Goal: Task Accomplishment & Management: Manage account settings

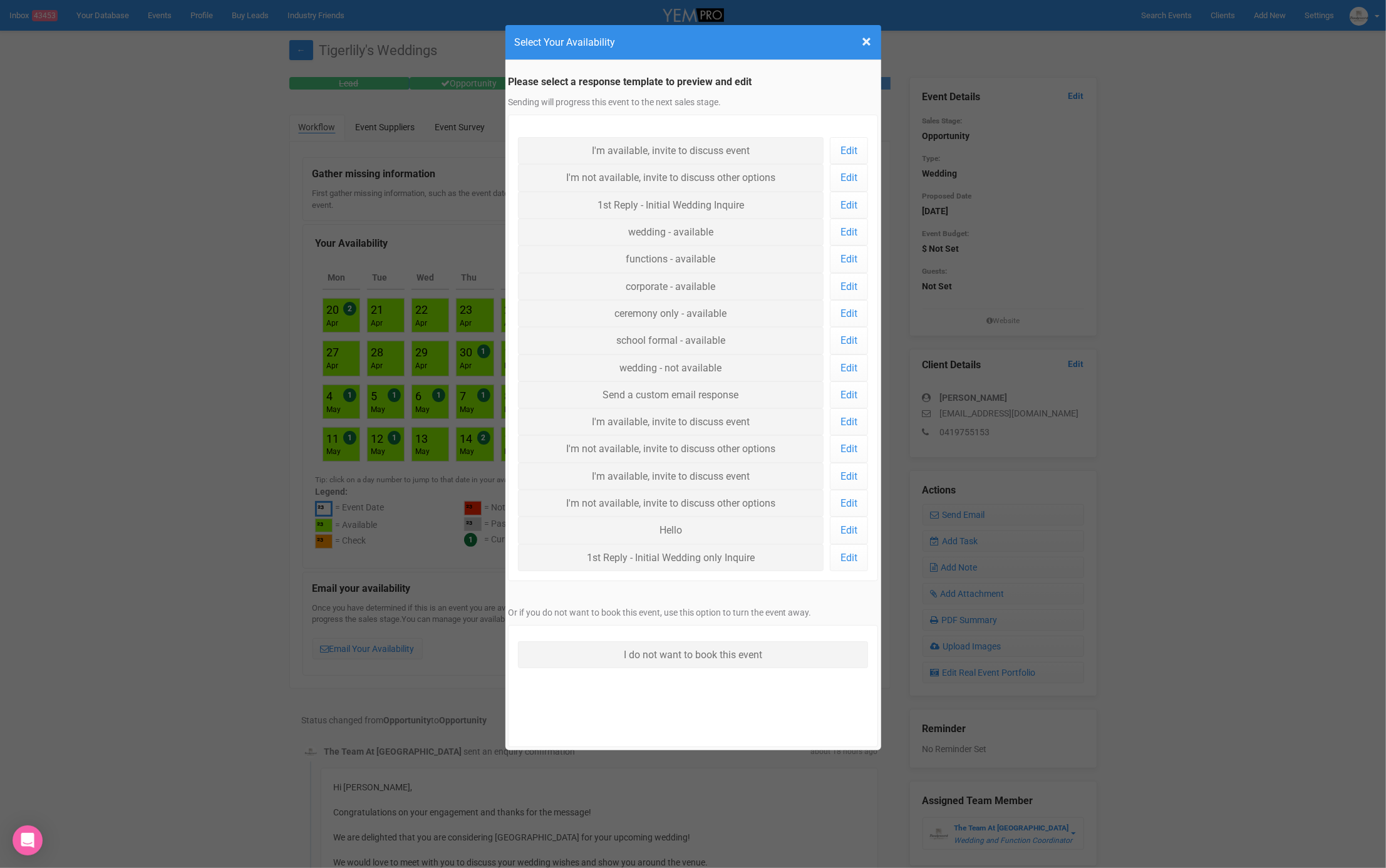
click at [858, 40] on h4 "Select Your Availability" at bounding box center [693, 42] width 357 height 16
click at [863, 41] on span "×" at bounding box center [867, 41] width 9 height 20
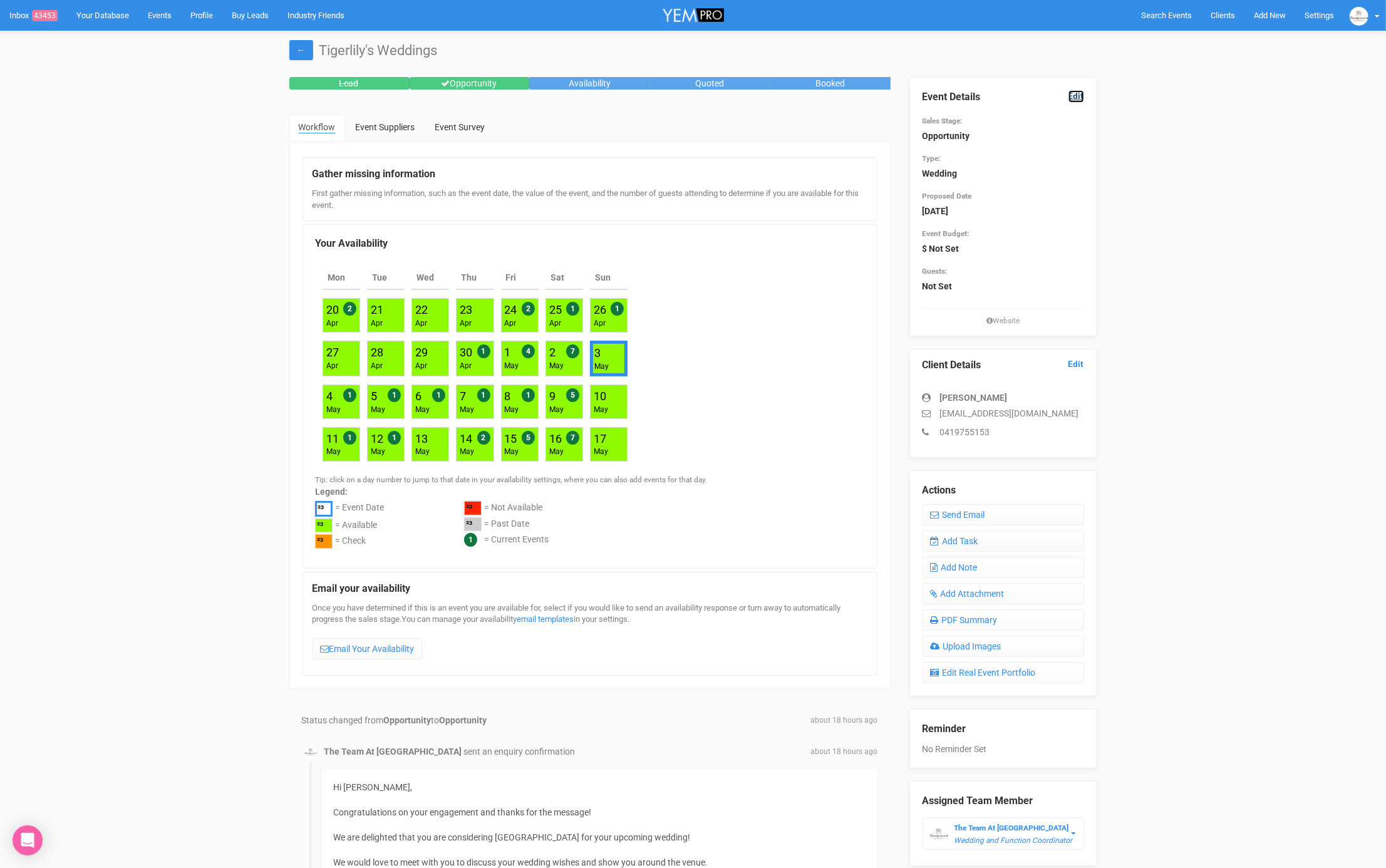
click at [1084, 90] on link "Edit" at bounding box center [1076, 96] width 16 height 12
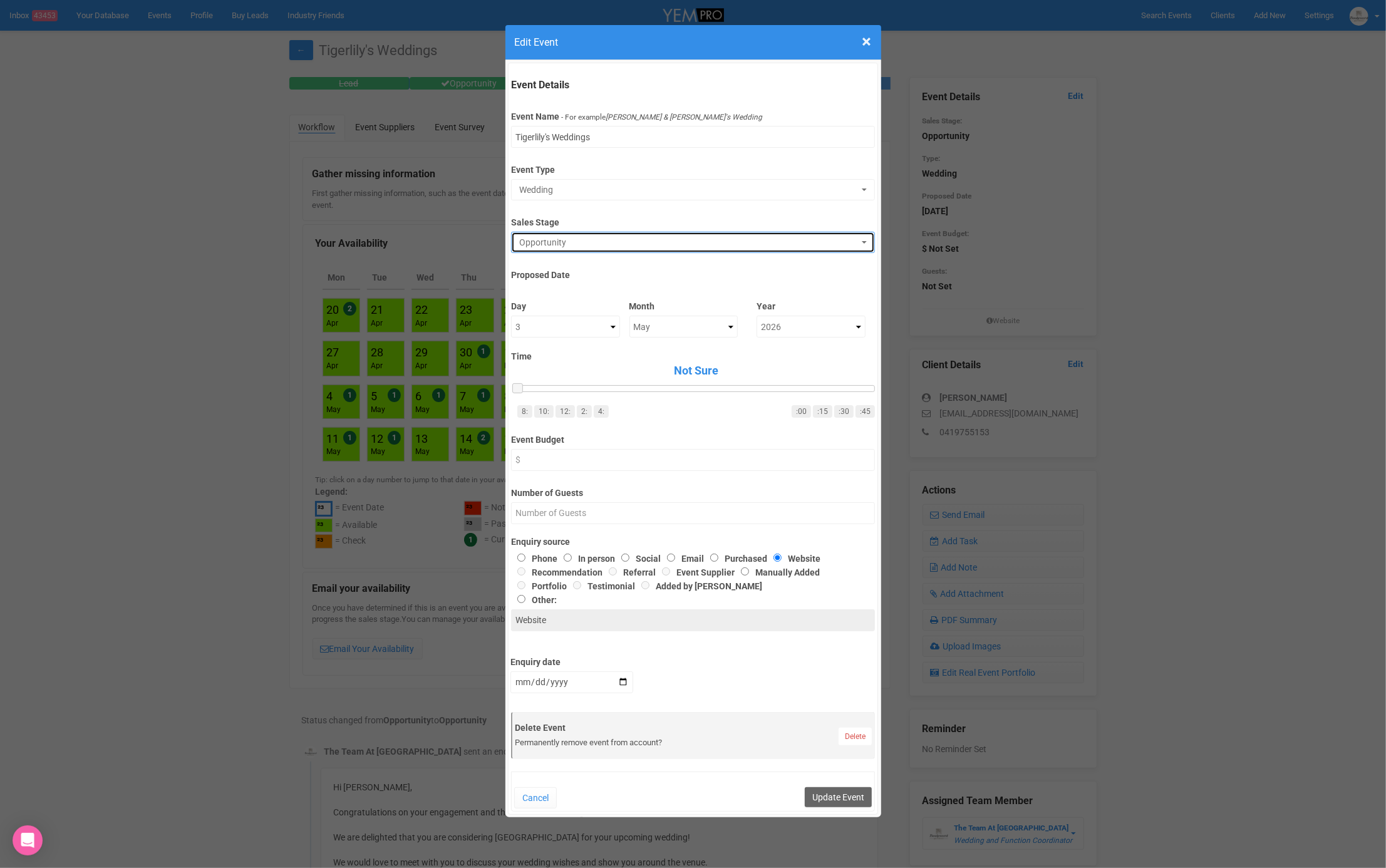
click at [586, 248] on button "Opportunity" at bounding box center [693, 241] width 364 height 21
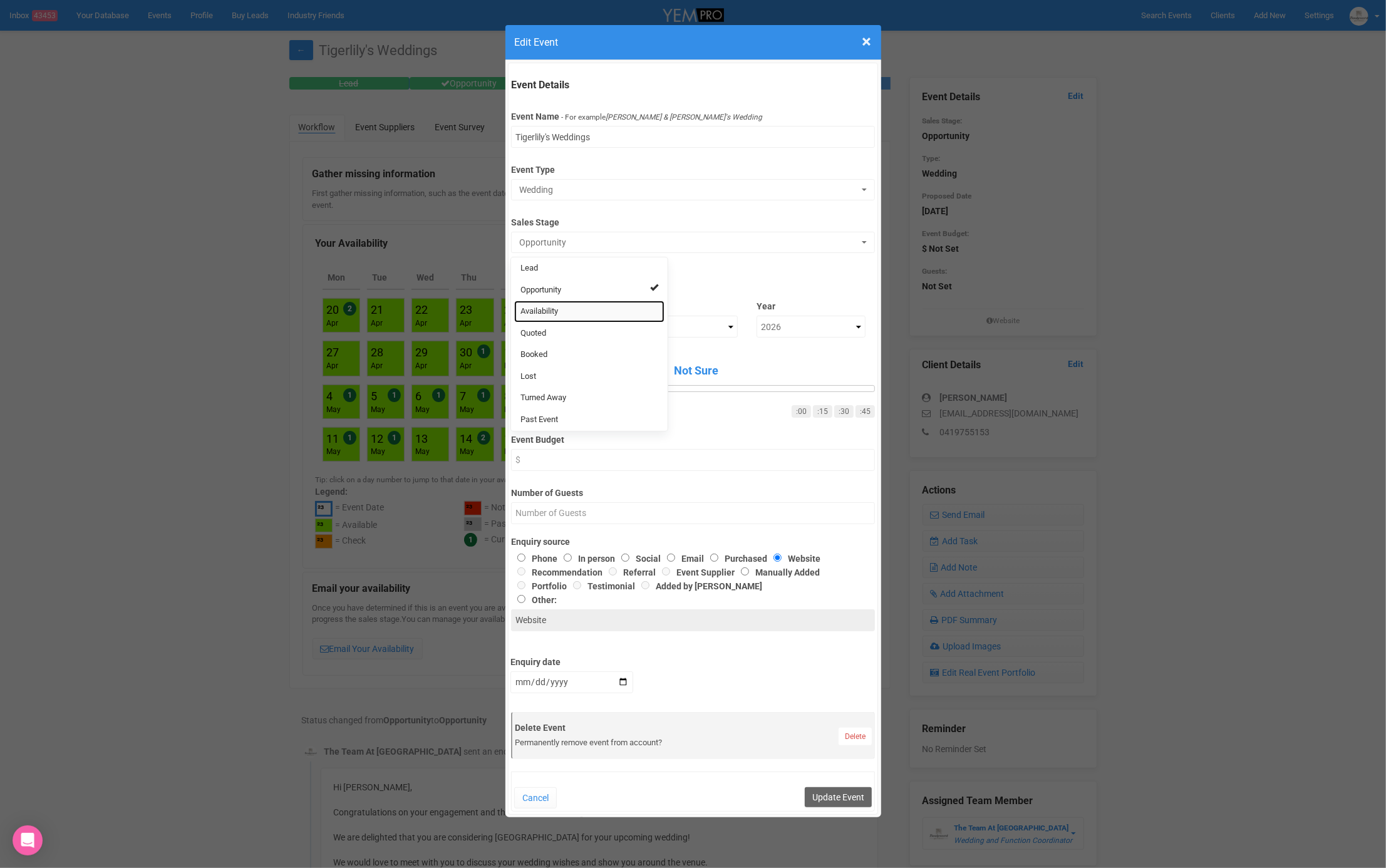
click at [563, 311] on link "Availability" at bounding box center [590, 312] width 150 height 22
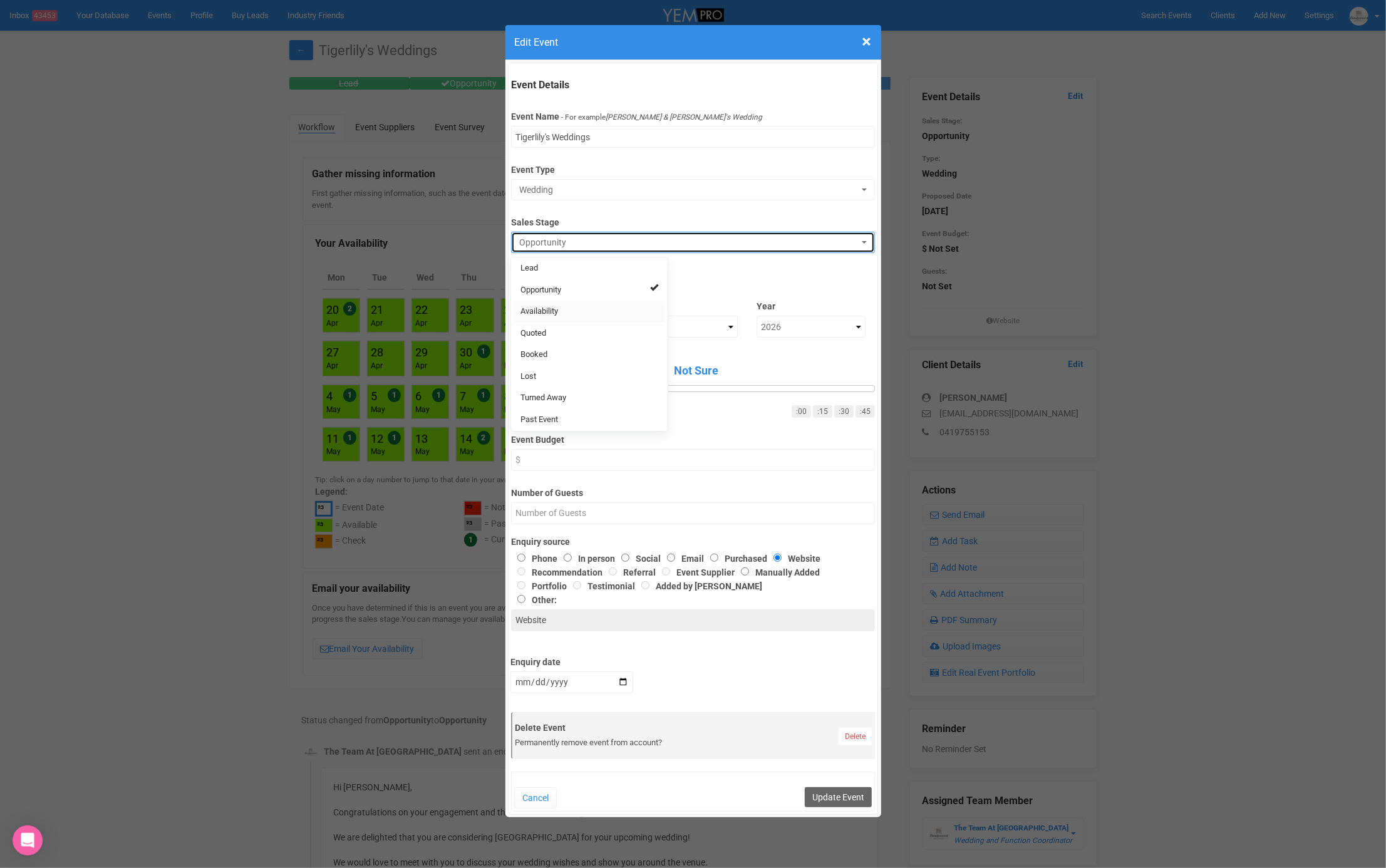
select select "8"
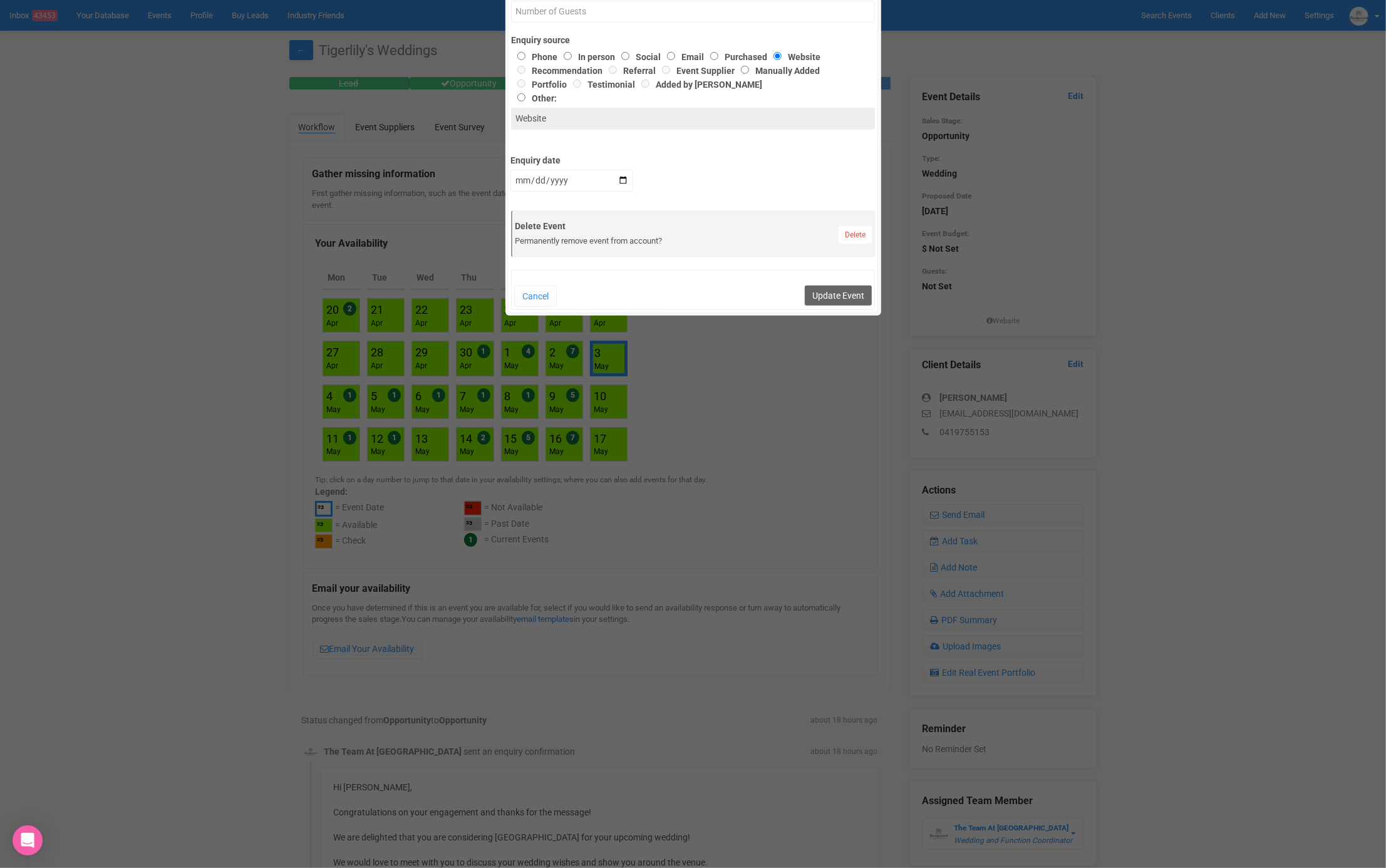
scroll to position [534, 0]
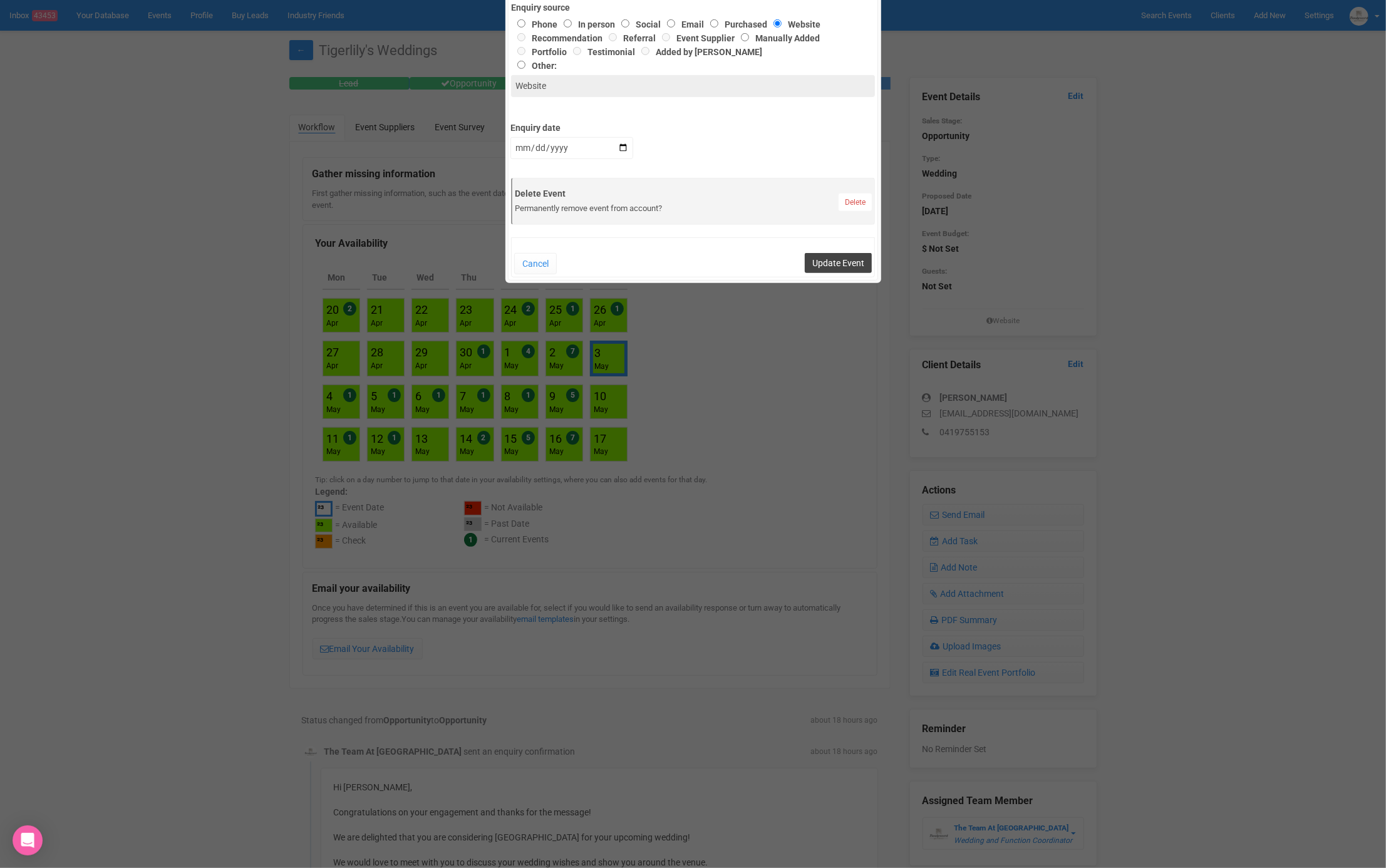
click at [835, 263] on button "Update Event" at bounding box center [838, 263] width 67 height 20
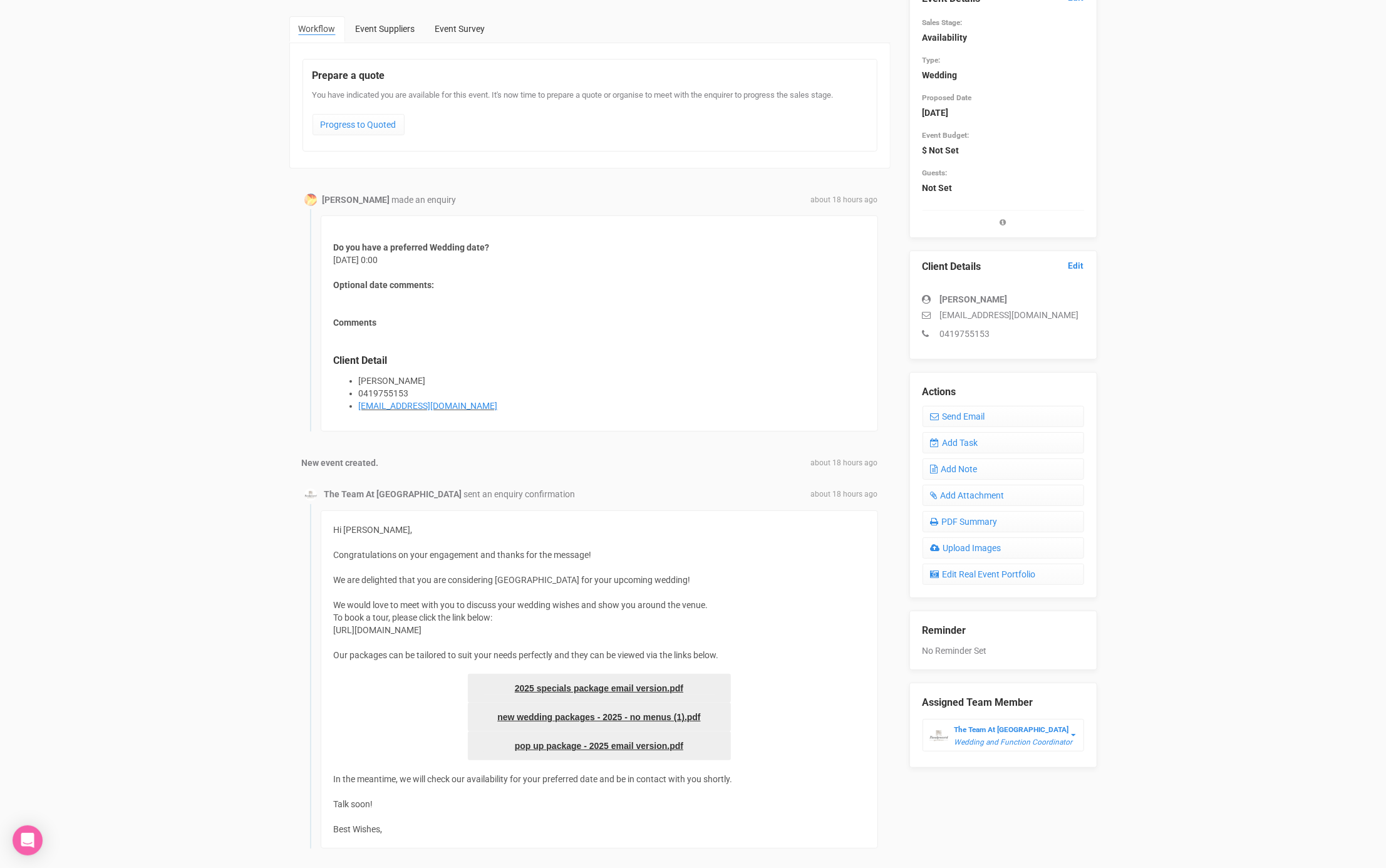
scroll to position [220, 0]
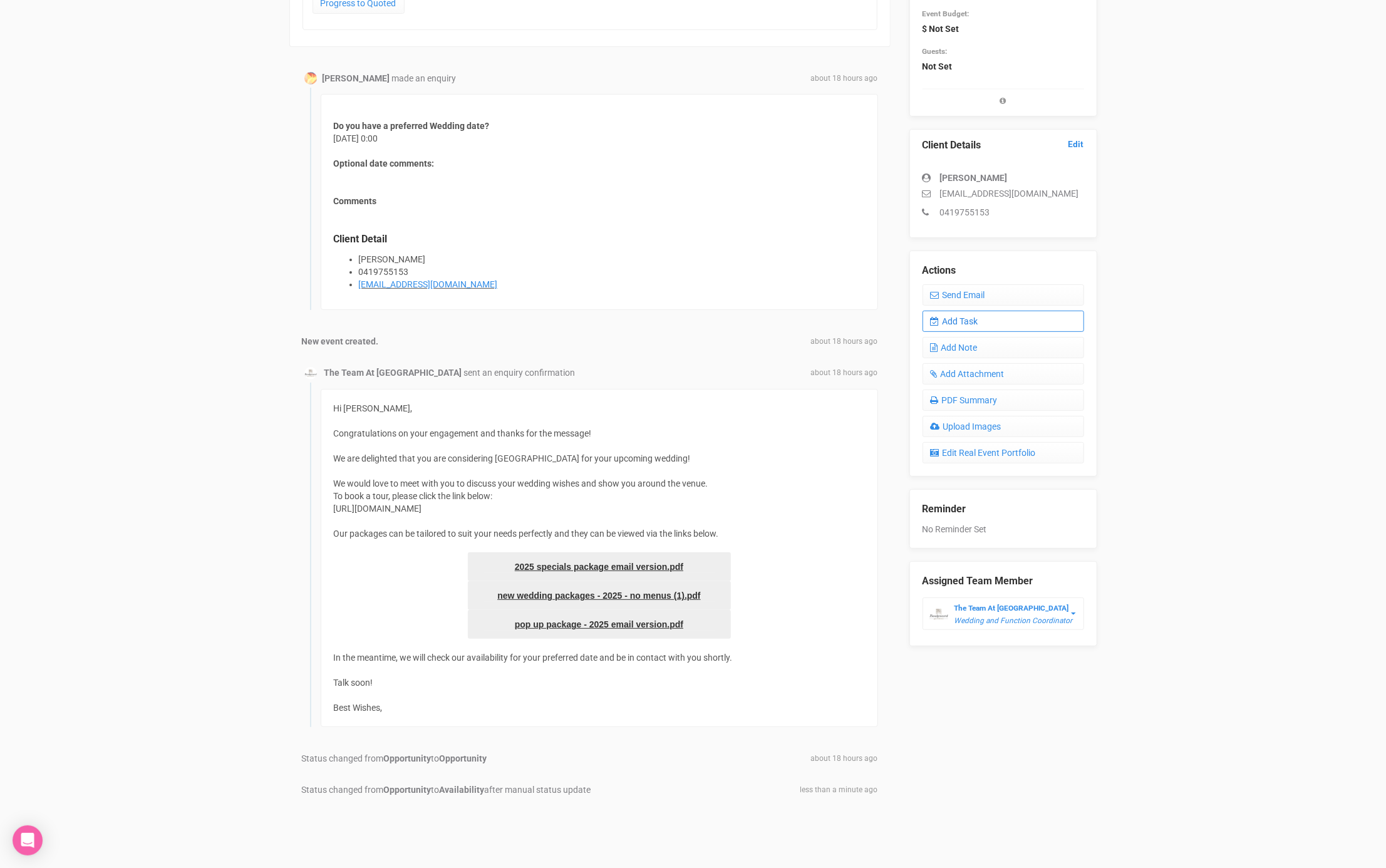
click at [955, 328] on link "Add Task" at bounding box center [1003, 321] width 161 height 21
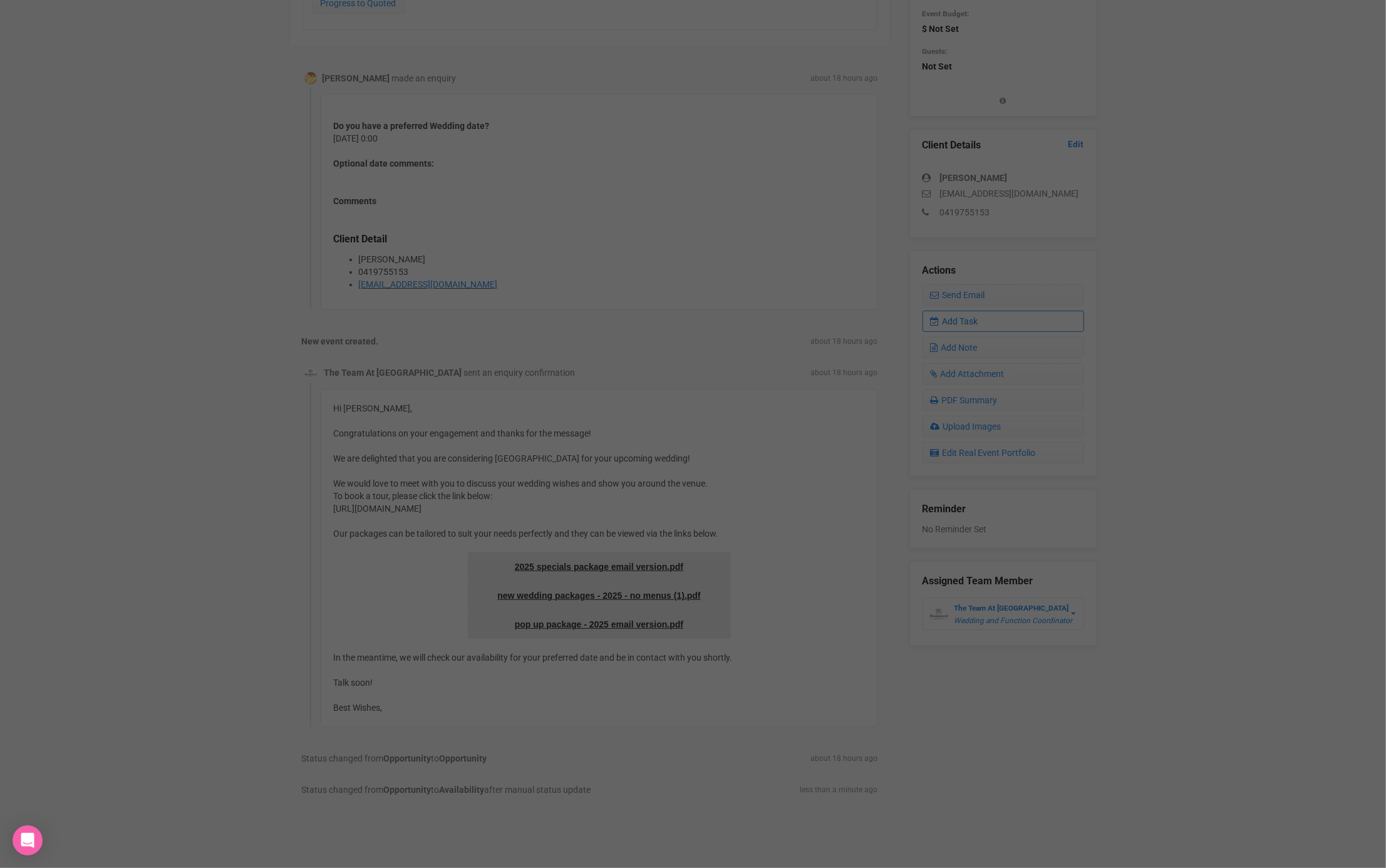
scroll to position [0, 0]
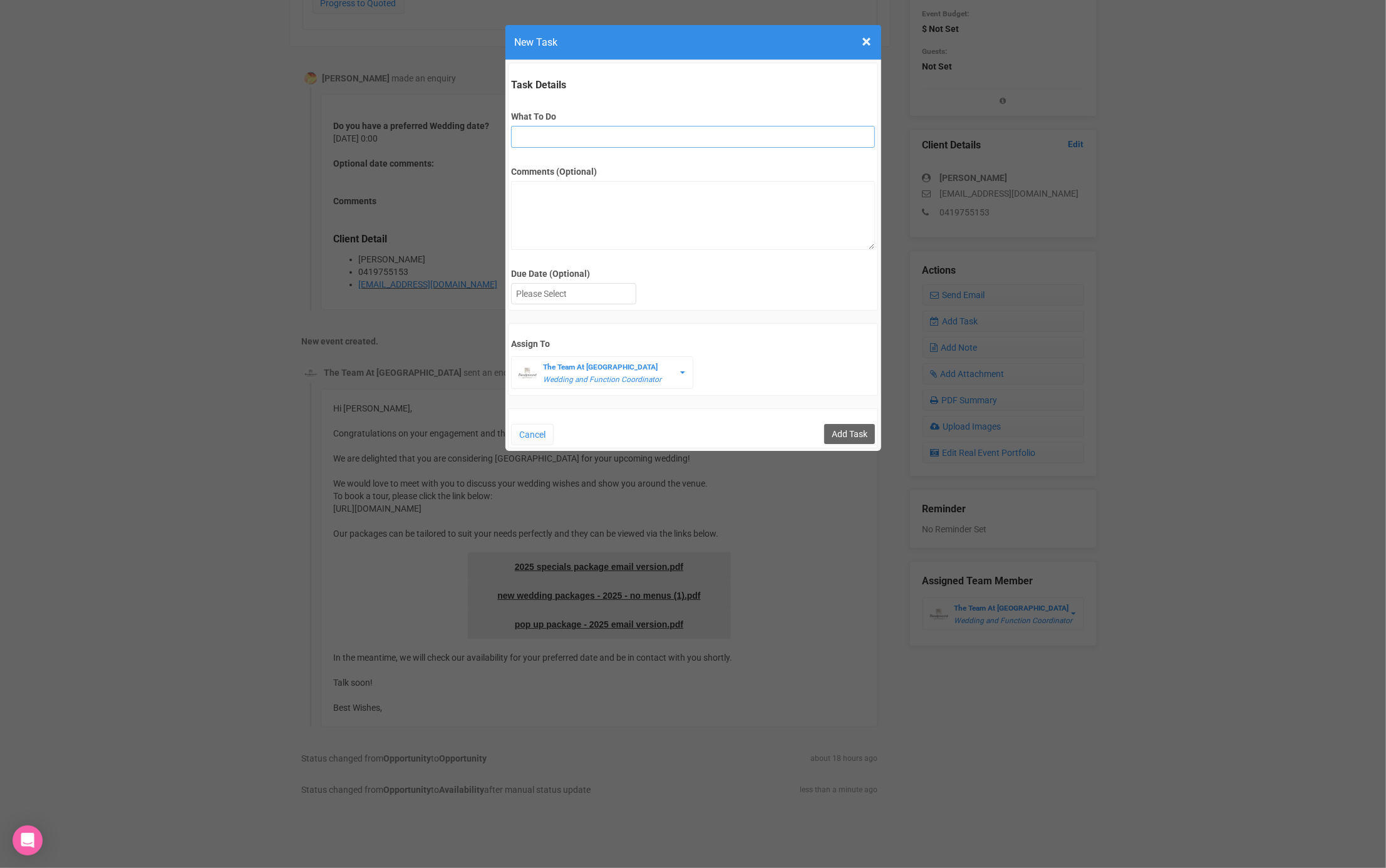
click at [606, 134] on input "What To Do" at bounding box center [693, 137] width 364 height 22
type input "FU"
click at [570, 295] on div at bounding box center [573, 294] width 124 height 20
click at [855, 429] on input "Add Task" at bounding box center [850, 434] width 51 height 20
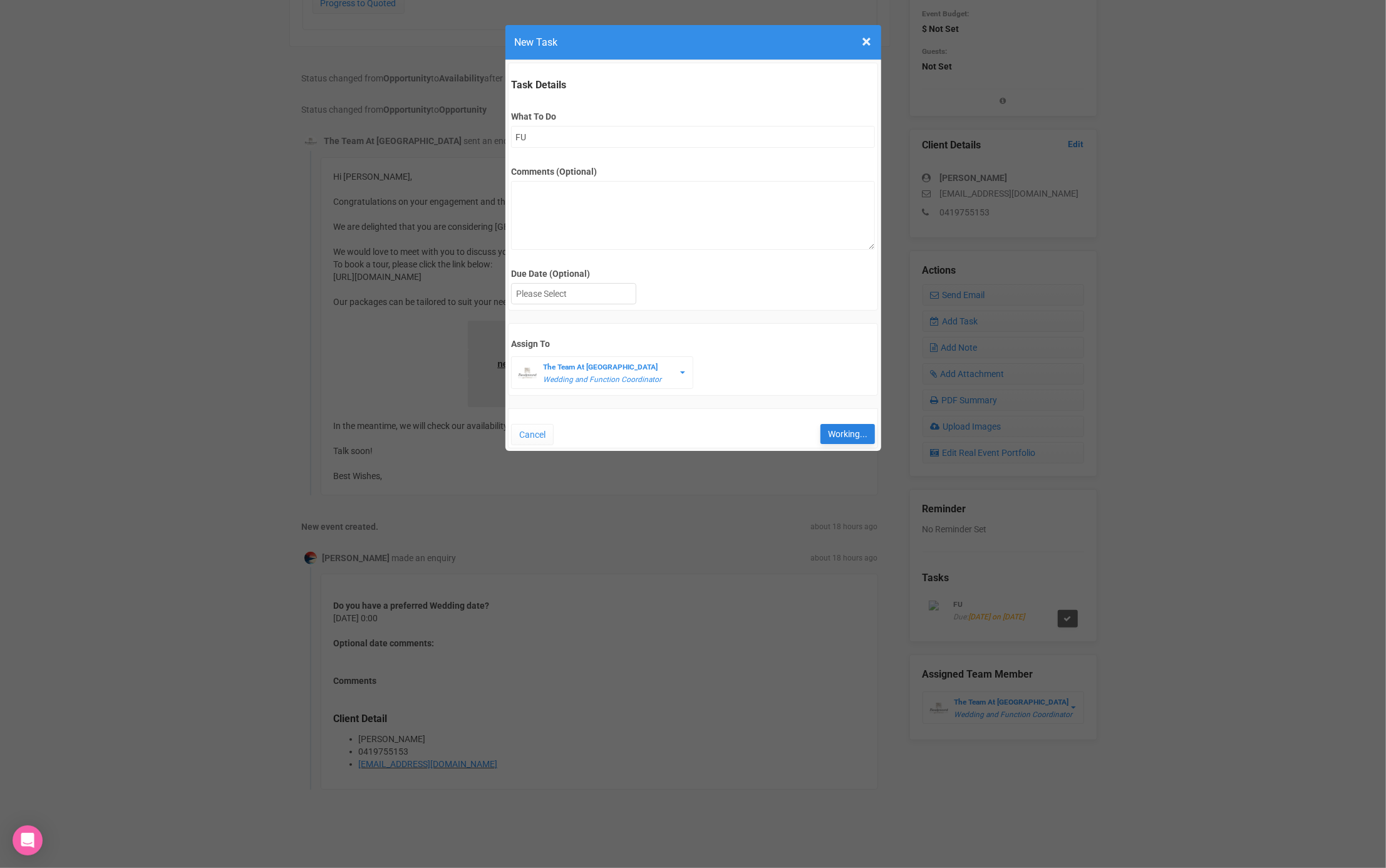
type input "Save"
